Goal: Task Accomplishment & Management: Use online tool/utility

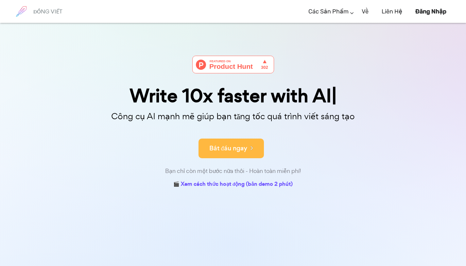
click at [237, 146] on font "Bắt đầu ngay" at bounding box center [228, 148] width 38 height 9
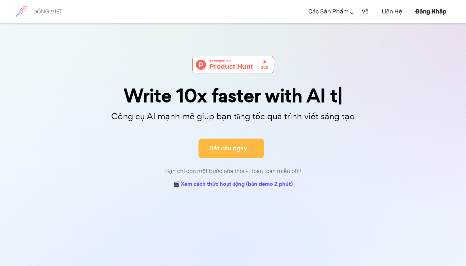
click at [234, 150] on font "Bắt đầu ngay" at bounding box center [228, 148] width 38 height 9
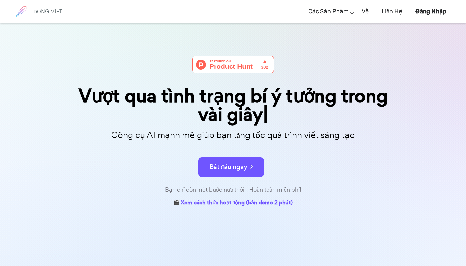
click at [49, 12] on font "ĐỒNG VIẾT" at bounding box center [47, 11] width 29 height 7
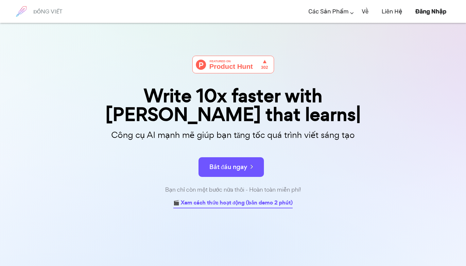
click at [220, 184] on div "Write 10x faster with AI that learns Công cụ AI mạnh mẽ giúp bạn tăng tốc quá t…" at bounding box center [233, 132] width 327 height 152
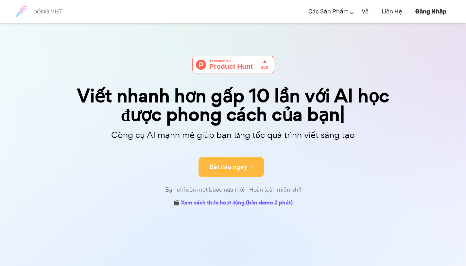
click at [236, 169] on font "Bắt đầu ngay" at bounding box center [228, 166] width 38 height 9
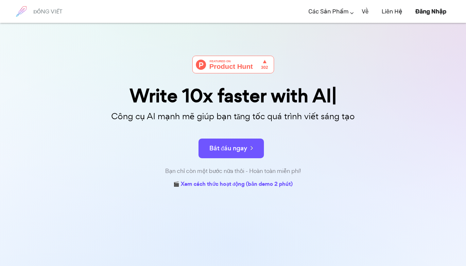
click at [264, 98] on div "Write 10x faster with AI" at bounding box center [233, 95] width 327 height 19
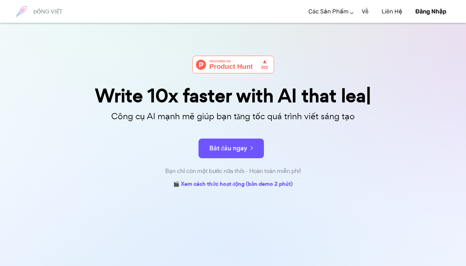
click at [264, 98] on div "Write 10x faster with AI that lea" at bounding box center [233, 95] width 327 height 19
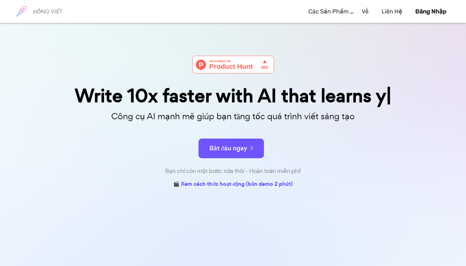
click at [264, 98] on div "Write 10x faster with AI that learns y" at bounding box center [233, 95] width 327 height 19
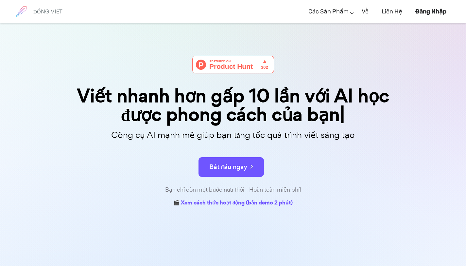
click at [264, 66] on img at bounding box center [233, 65] width 82 height 18
